Goal: Task Accomplishment & Management: Use online tool/utility

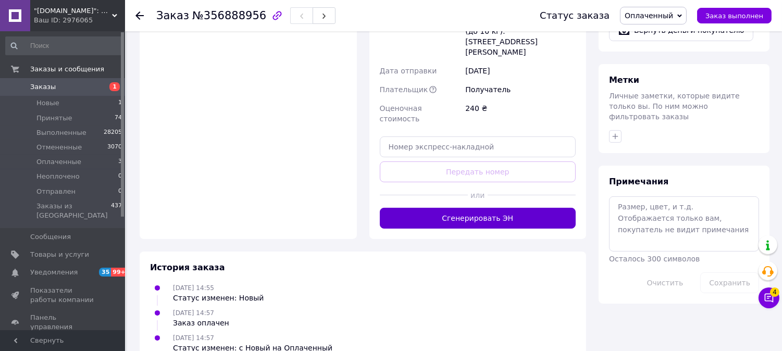
click at [468, 208] on button "Сгенерировать ЭН" at bounding box center [478, 218] width 197 height 21
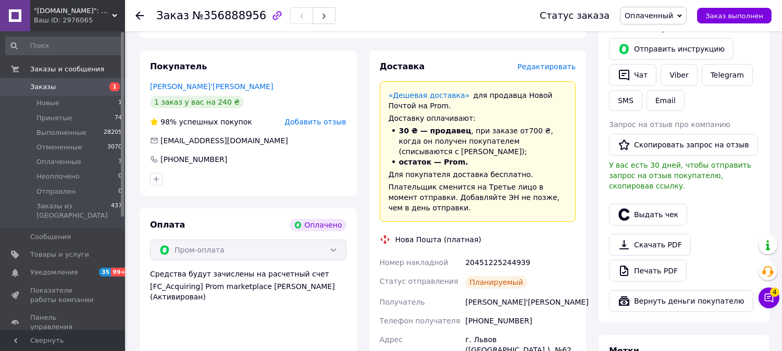
scroll to position [384, 0]
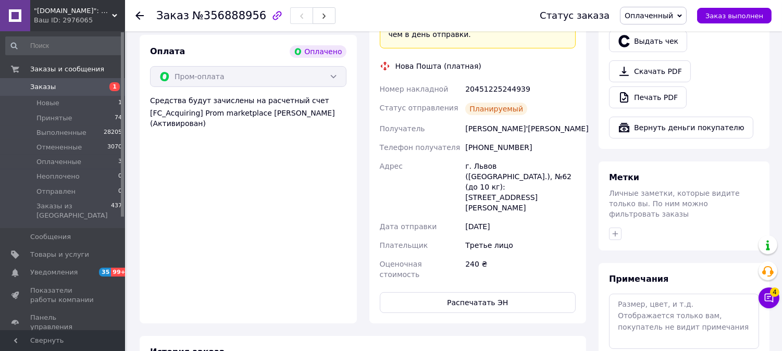
click at [487, 97] on div "20451225244939" at bounding box center [520, 89] width 115 height 19
copy div "20451225244939"
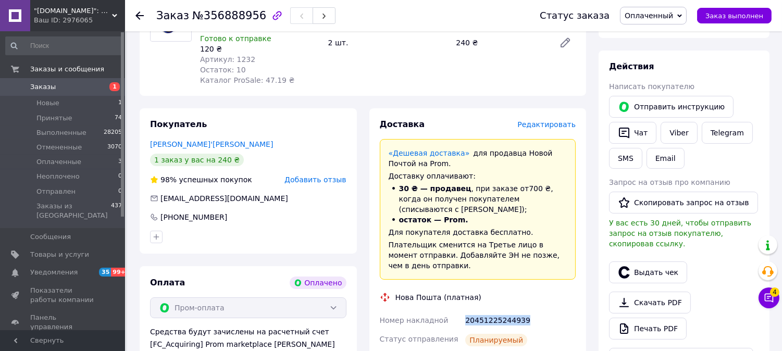
scroll to position [37, 0]
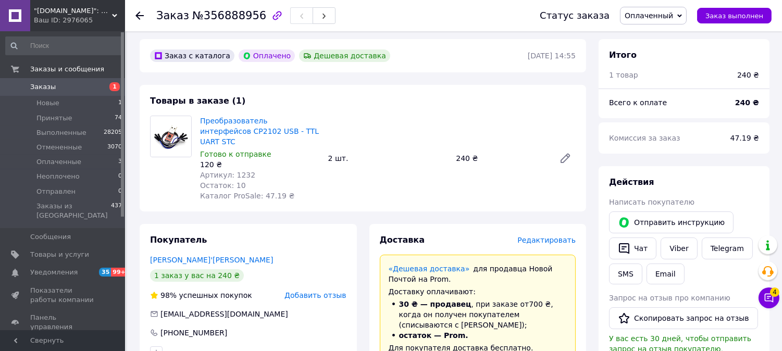
click at [83, 16] on div "Ваш ID: 2976065" at bounding box center [79, 20] width 91 height 9
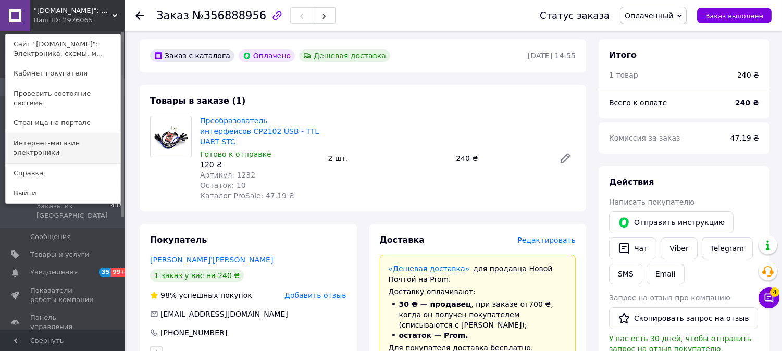
click at [84, 133] on link "Интернет-магазин электроники" at bounding box center [63, 147] width 115 height 29
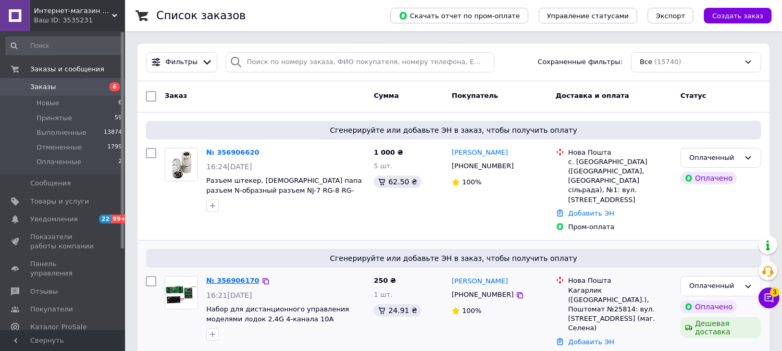
click at [216, 277] on link "№ 356906170" at bounding box center [232, 281] width 53 height 8
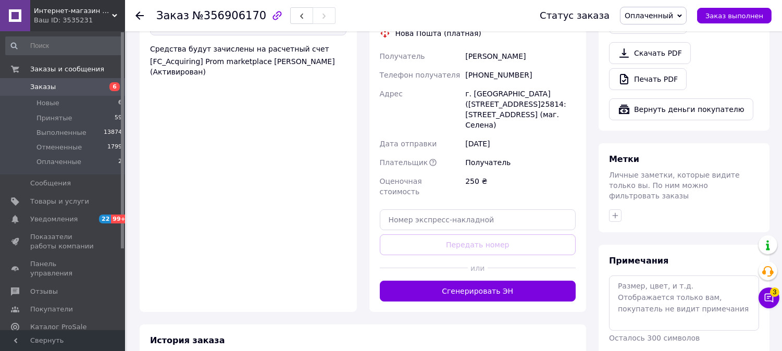
scroll to position [521, 0]
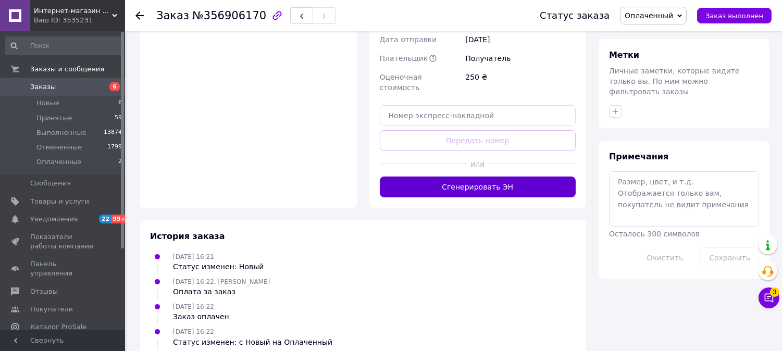
click at [476, 194] on button "Сгенерировать ЭН" at bounding box center [478, 187] width 197 height 21
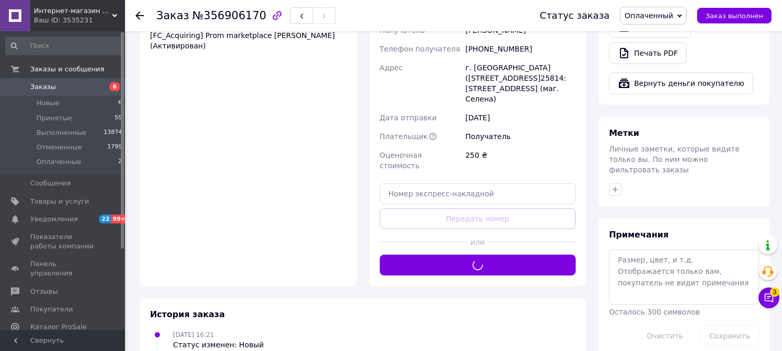
scroll to position [347, 0]
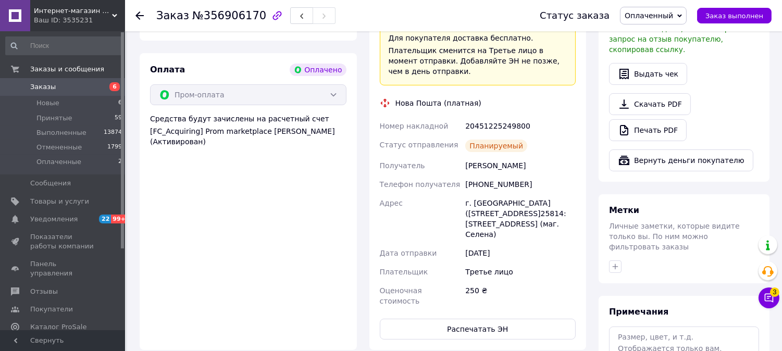
click at [516, 136] on div "20451225249800" at bounding box center [520, 126] width 115 height 19
copy div "20451225249800"
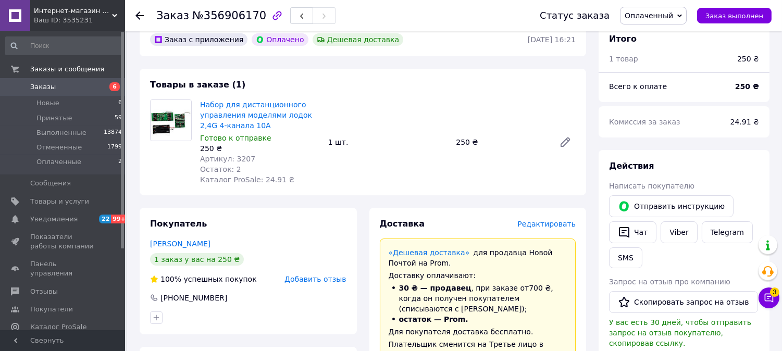
scroll to position [0, 0]
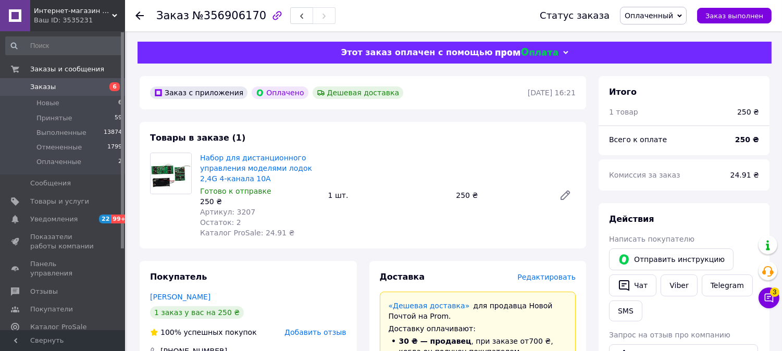
click at [438, 163] on div "Набор для дистанционного управления моделями лодок 2,4G 4-канала 10А Готово к о…" at bounding box center [388, 196] width 384 height 90
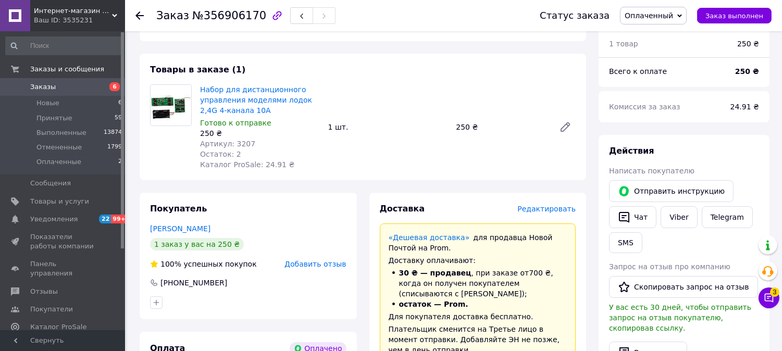
scroll to position [58, 0]
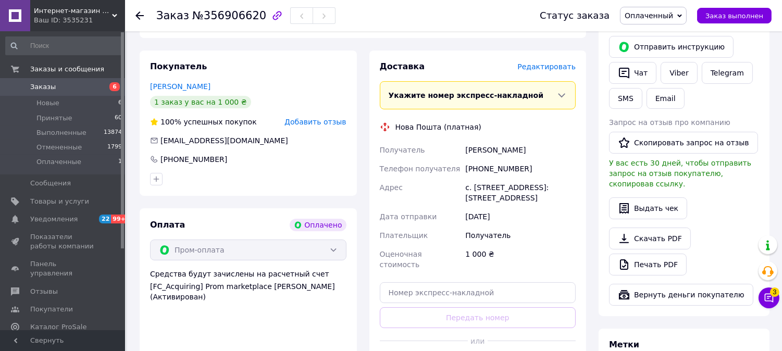
scroll to position [462, 0]
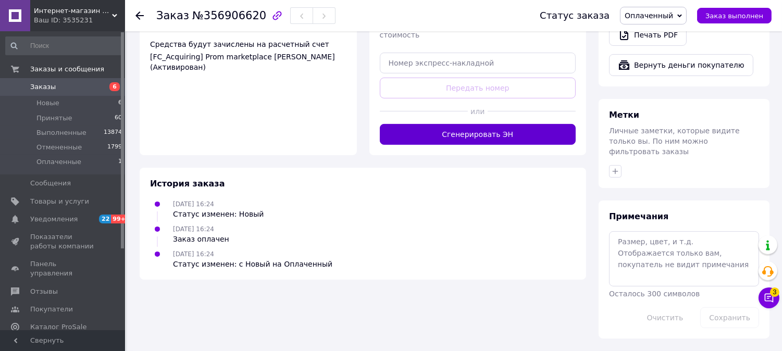
click at [458, 145] on button "Сгенерировать ЭН" at bounding box center [478, 134] width 197 height 21
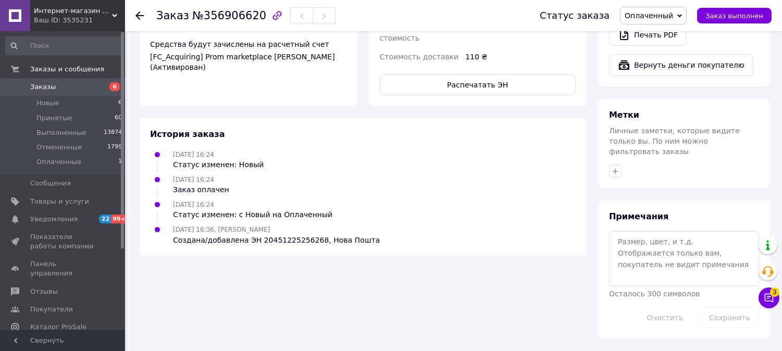
scroll to position [231, 0]
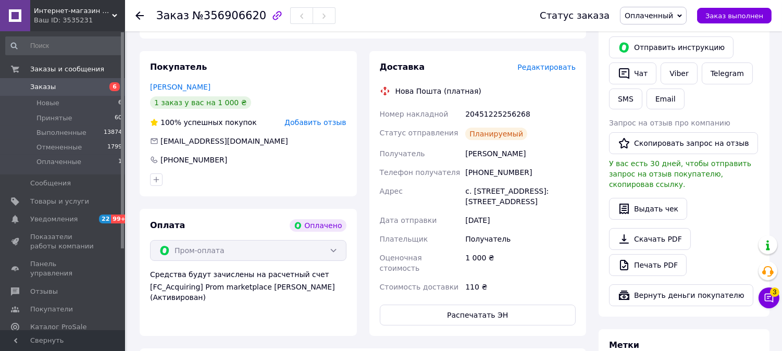
click at [484, 112] on div "20451225256268" at bounding box center [520, 114] width 115 height 19
copy div "20451225256268"
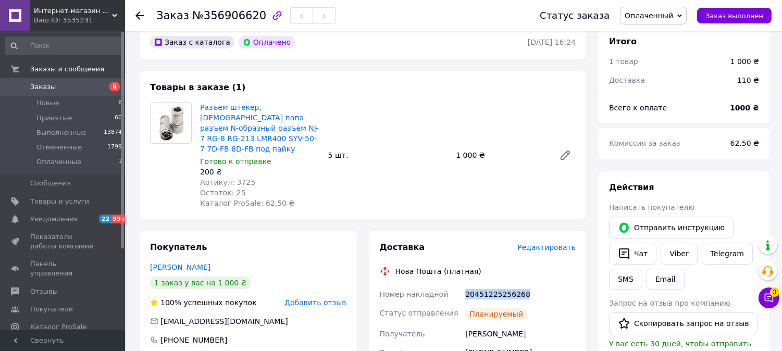
scroll to position [0, 0]
